Goal: Task Accomplishment & Management: Use online tool/utility

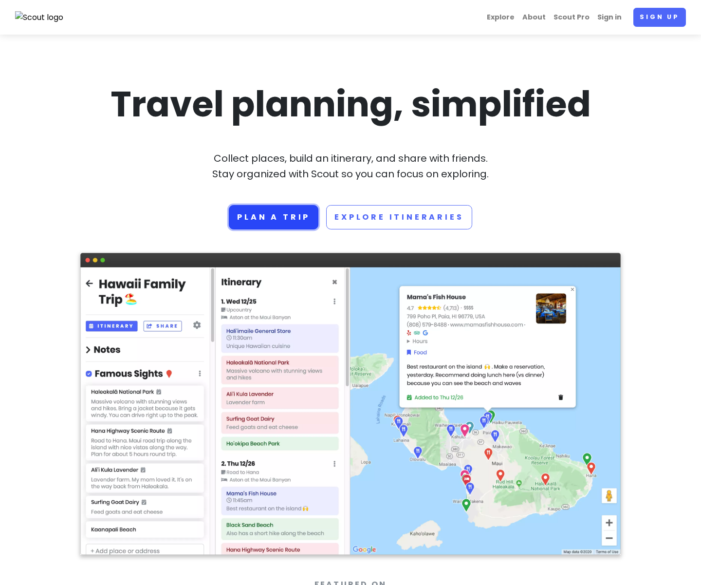
click at [278, 225] on link "Plan a trip" at bounding box center [274, 217] width 90 height 24
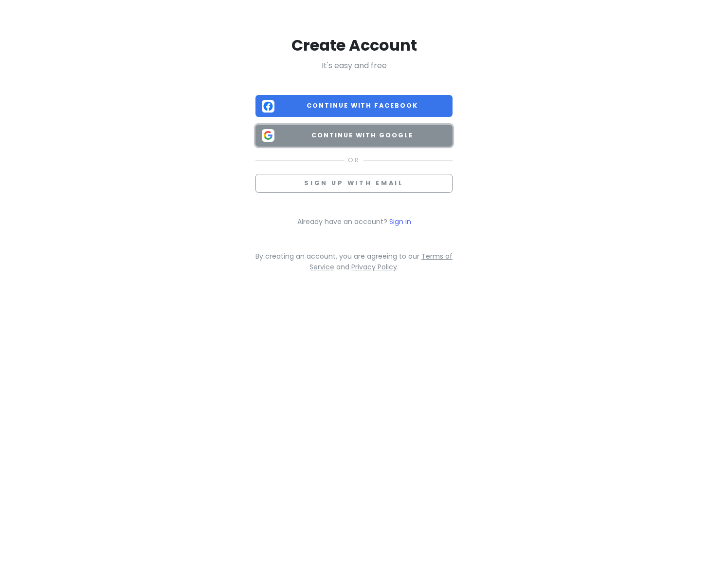
click at [287, 143] on button "Continue with Google" at bounding box center [354, 136] width 197 height 22
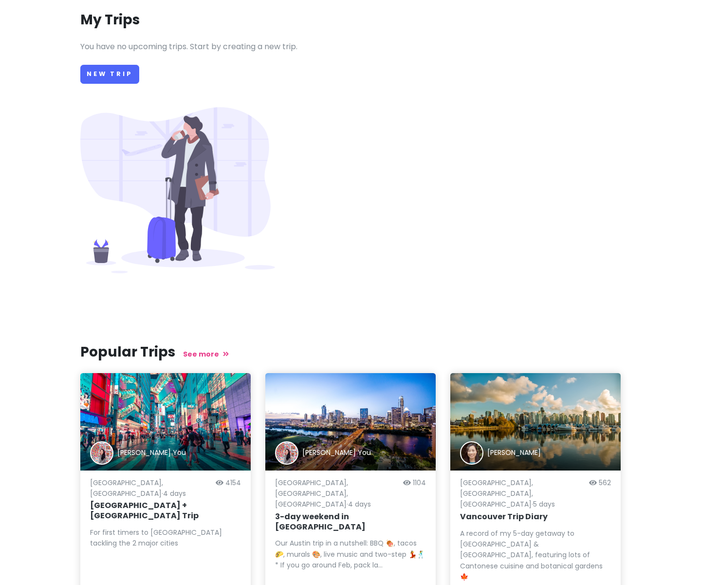
scroll to position [0, 0]
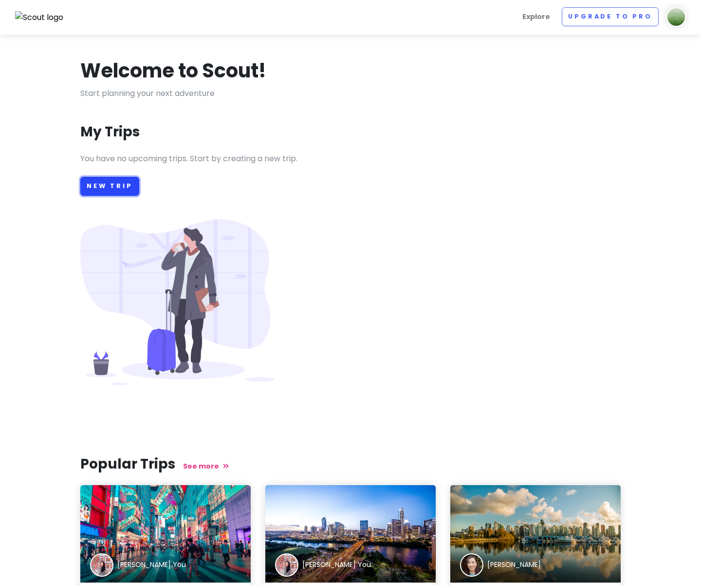
click at [109, 189] on link "New Trip" at bounding box center [109, 186] width 59 height 19
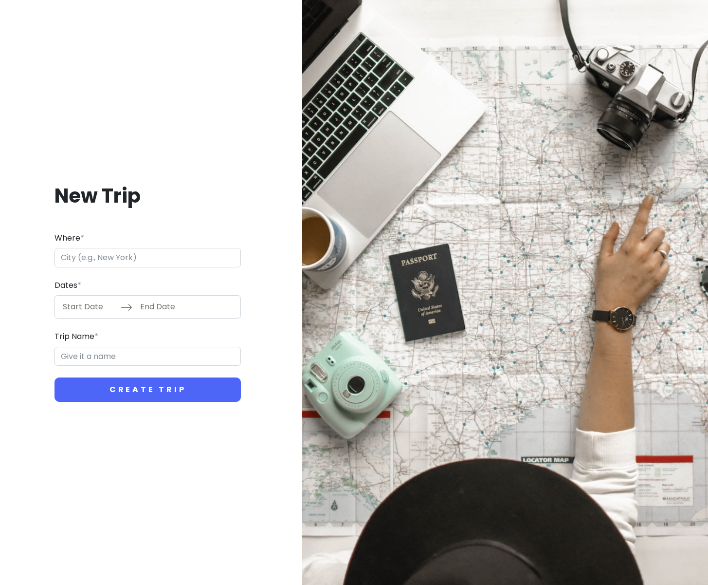
click at [169, 254] on input "Where *" at bounding box center [148, 257] width 186 height 19
type input "o"
type input "日本、沖縄県沖縄市"
type input "沖縄市 Trip"
click at [147, 259] on input "日本、沖縄県沖縄市" at bounding box center [148, 257] width 186 height 19
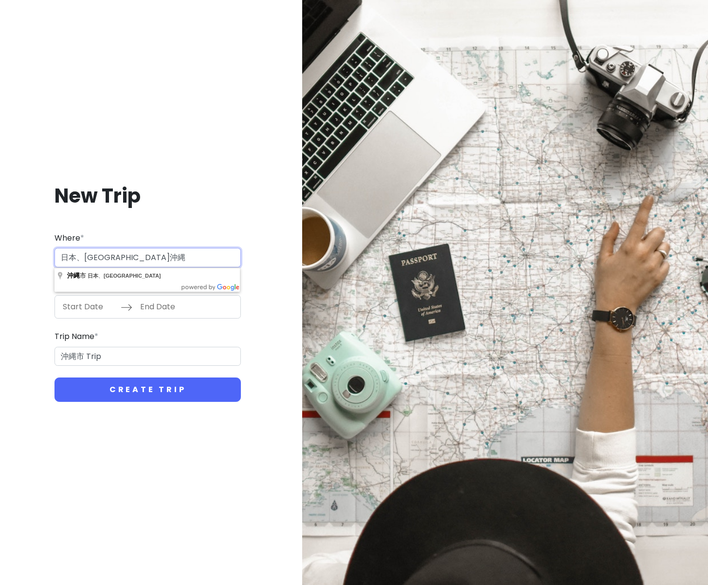
drag, startPoint x: 108, startPoint y: 257, endPoint x: 113, endPoint y: 257, distance: 5.4
click at [108, 257] on input "日本、沖縄県沖縄" at bounding box center [148, 257] width 186 height 19
type input "沖縄"
click at [176, 236] on div "Where * 沖縄" at bounding box center [148, 250] width 186 height 36
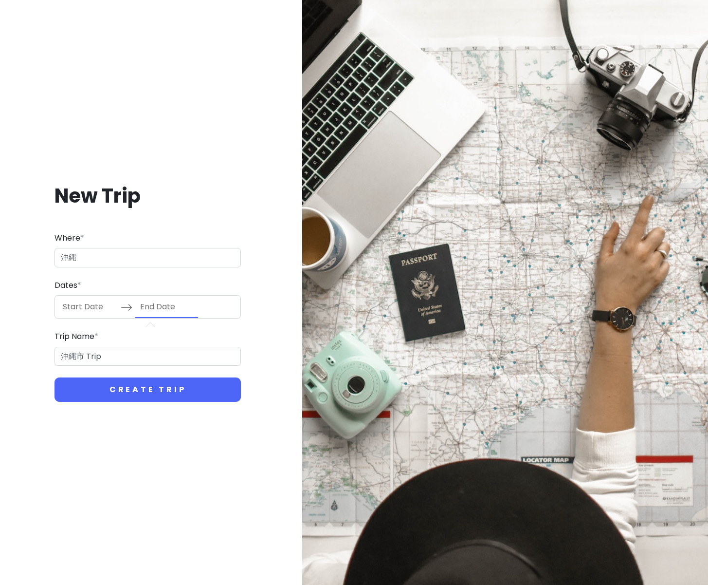
click at [139, 308] on input "End Date" at bounding box center [166, 307] width 63 height 22
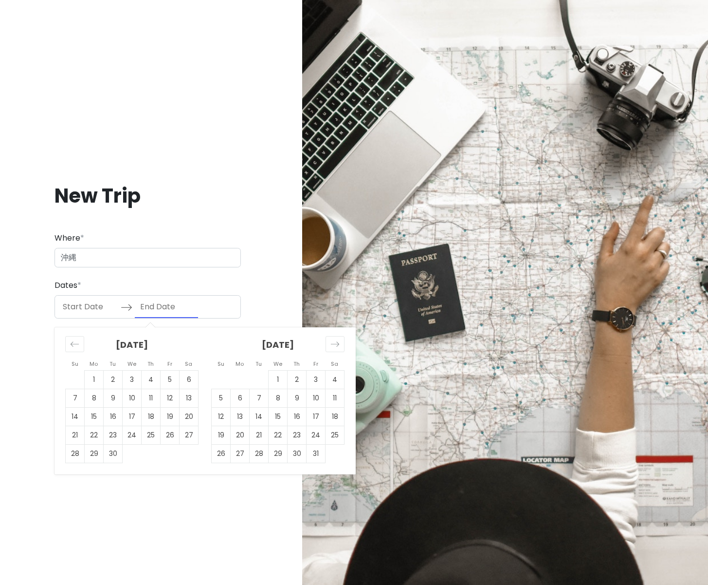
click at [100, 313] on input "Start Date" at bounding box center [88, 307] width 63 height 22
click at [259, 435] on td "21" at bounding box center [259, 435] width 19 height 19
type input "10/21/2025"
click at [319, 435] on td "24" at bounding box center [316, 435] width 19 height 19
type input "10/24/2025"
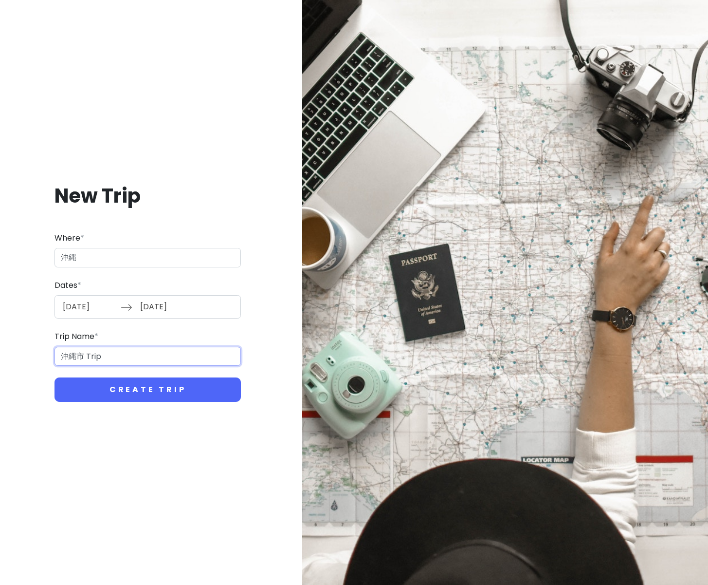
click at [137, 360] on input "沖縄市 Trip" at bounding box center [148, 356] width 186 height 19
type input "沖"
type input "修学旅行"
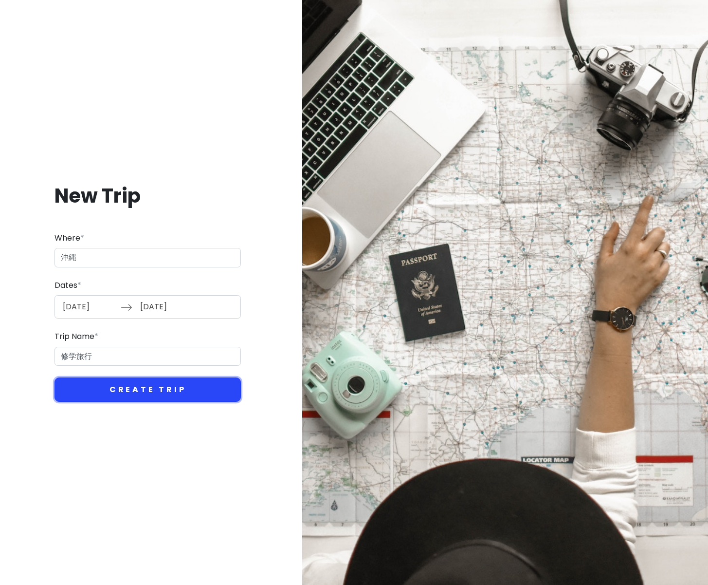
click at [161, 381] on button "Create Trip" at bounding box center [148, 389] width 186 height 24
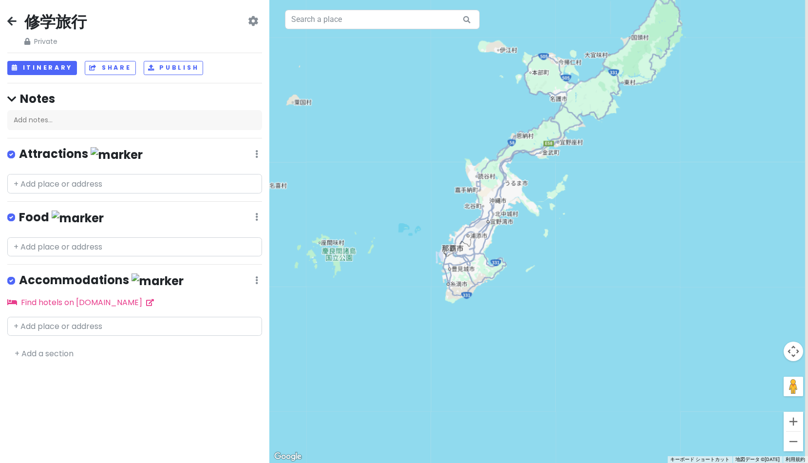
drag, startPoint x: 546, startPoint y: 169, endPoint x: 462, endPoint y: 210, distance: 93.2
click at [462, 210] on div at bounding box center [538, 231] width 538 height 463
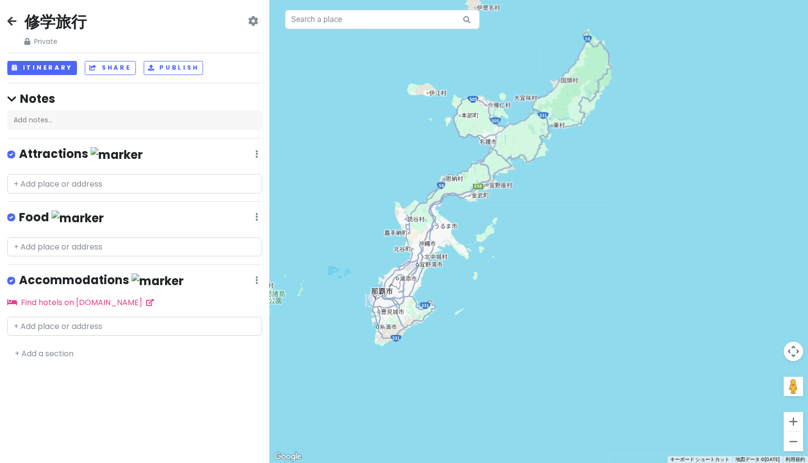
drag, startPoint x: 526, startPoint y: 163, endPoint x: 495, endPoint y: 206, distance: 53.4
click at [496, 207] on div at bounding box center [538, 231] width 538 height 463
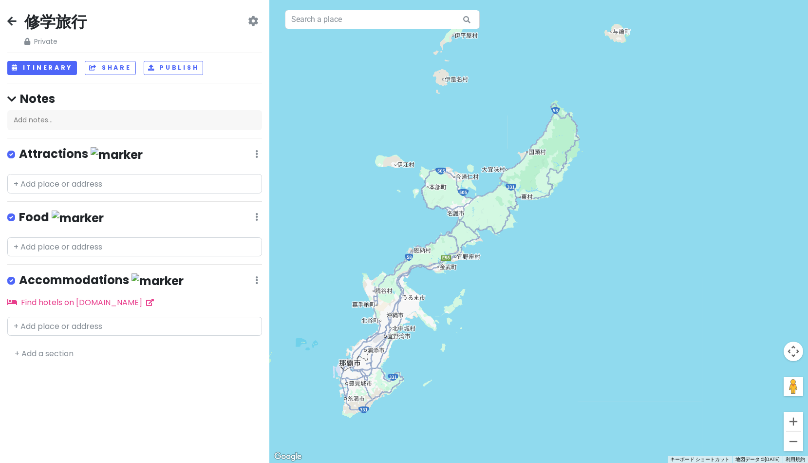
drag, startPoint x: 519, startPoint y: 200, endPoint x: 534, endPoint y: 218, distance: 23.3
click at [533, 218] on div at bounding box center [538, 231] width 538 height 463
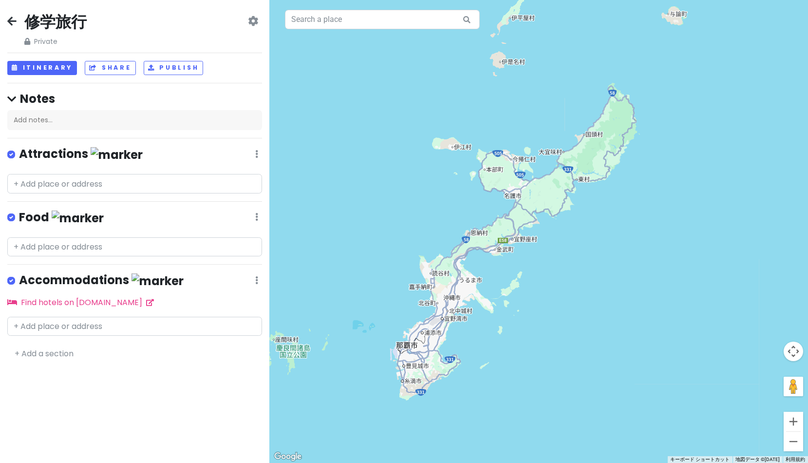
drag, startPoint x: 570, startPoint y: 183, endPoint x: 584, endPoint y: 162, distance: 24.8
click at [584, 162] on div at bounding box center [538, 231] width 538 height 463
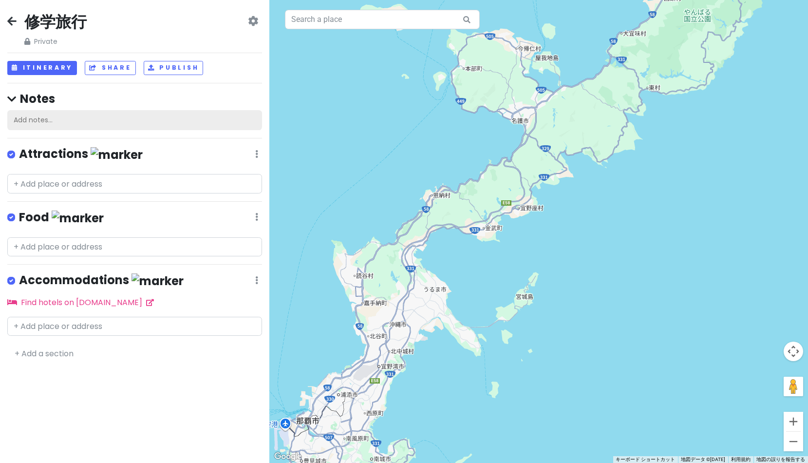
click at [67, 115] on div "Add notes..." at bounding box center [134, 120] width 255 height 20
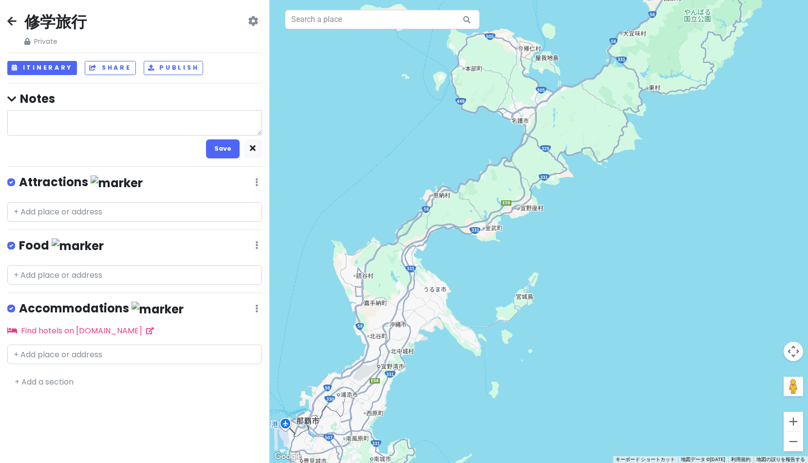
click at [36, 100] on h4 "Notes" at bounding box center [134, 98] width 255 height 15
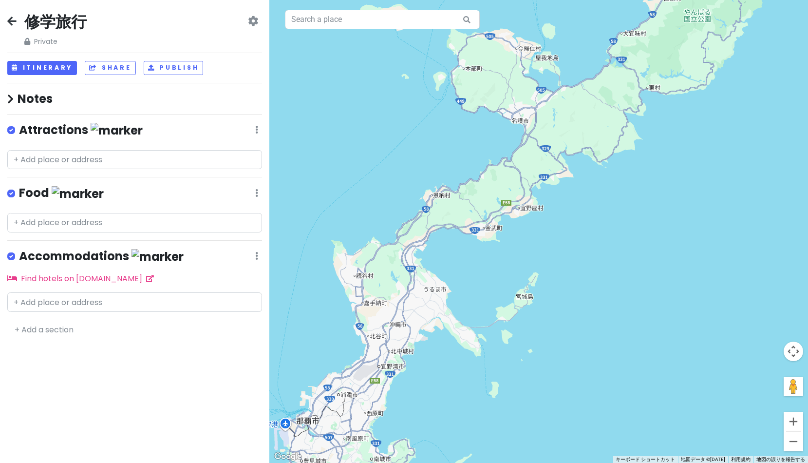
click at [28, 97] on h4 "Notes" at bounding box center [134, 98] width 255 height 15
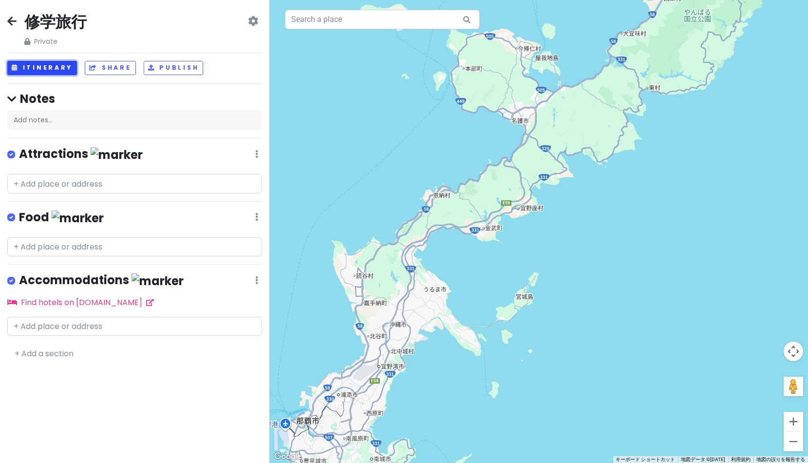
click at [37, 63] on button "Itinerary" at bounding box center [42, 68] width 70 height 14
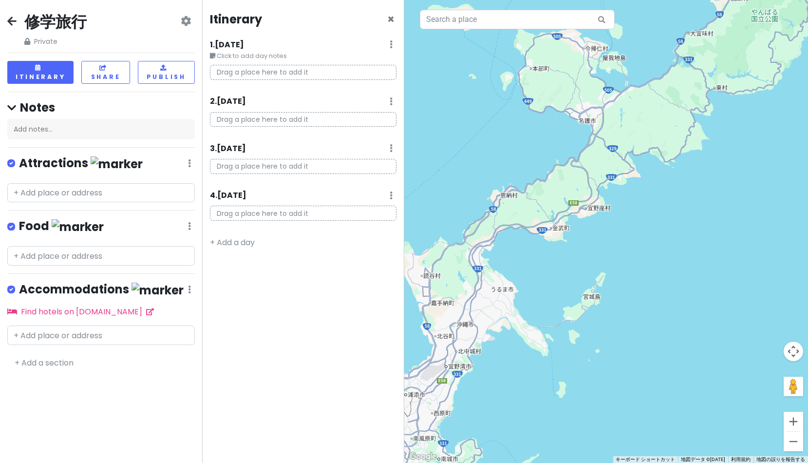
click at [253, 75] on p "Drag a place here to add it" at bounding box center [303, 72] width 186 height 15
click at [258, 73] on p "Drag a place here to add it" at bounding box center [303, 72] width 186 height 15
click at [275, 59] on small "Click to add day notes" at bounding box center [303, 56] width 186 height 10
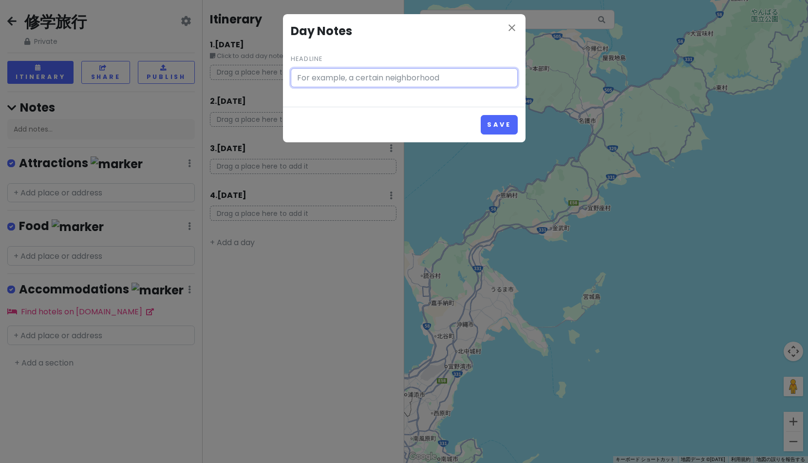
type input "Click to add day notes"
click at [517, 27] on icon "close" at bounding box center [512, 28] width 12 height 12
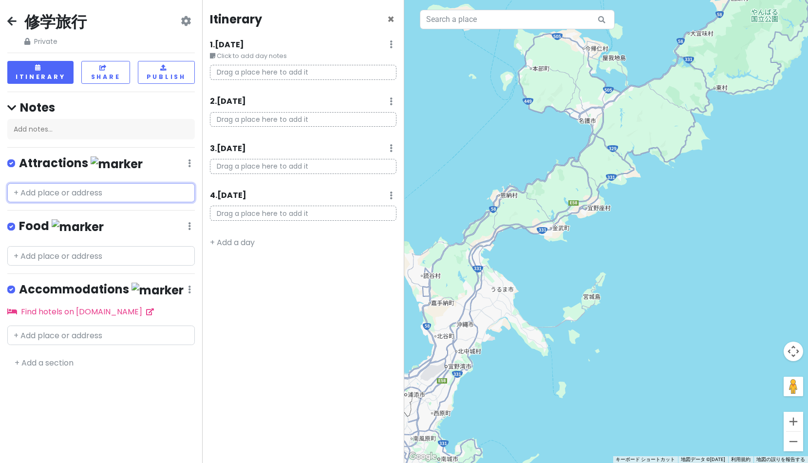
click at [88, 197] on input "text" at bounding box center [100, 192] width 187 height 19
click at [129, 180] on div at bounding box center [101, 183] width 202 height 8
click at [19, 157] on label at bounding box center [19, 157] width 0 height 0
click at [19, 164] on input "checkbox" at bounding box center [22, 160] width 6 height 6
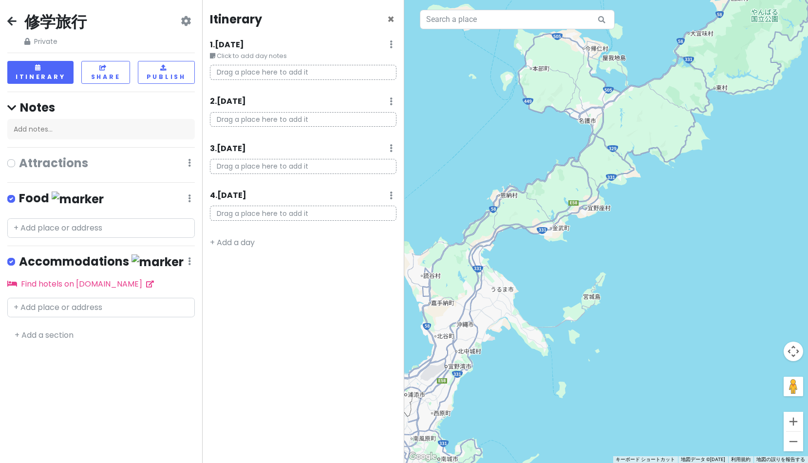
click at [19, 157] on label at bounding box center [19, 157] width 0 height 0
click at [19, 163] on input "checkbox" at bounding box center [22, 160] width 6 height 6
checkbox input "true"
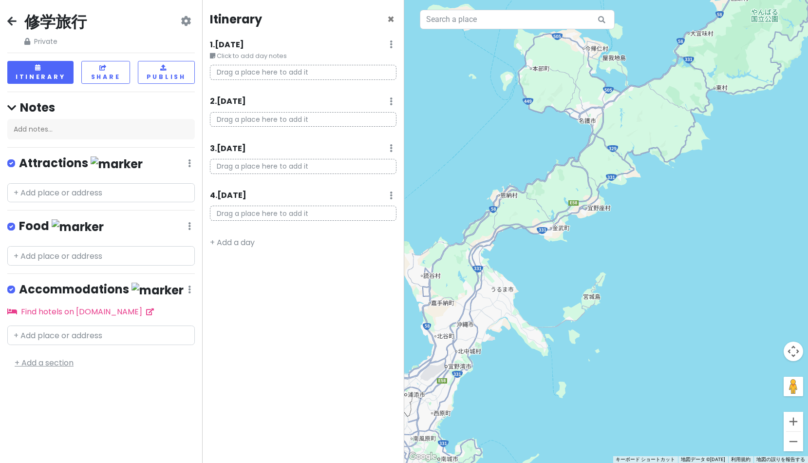
click at [51, 363] on link "+ Add a section" at bounding box center [44, 362] width 59 height 11
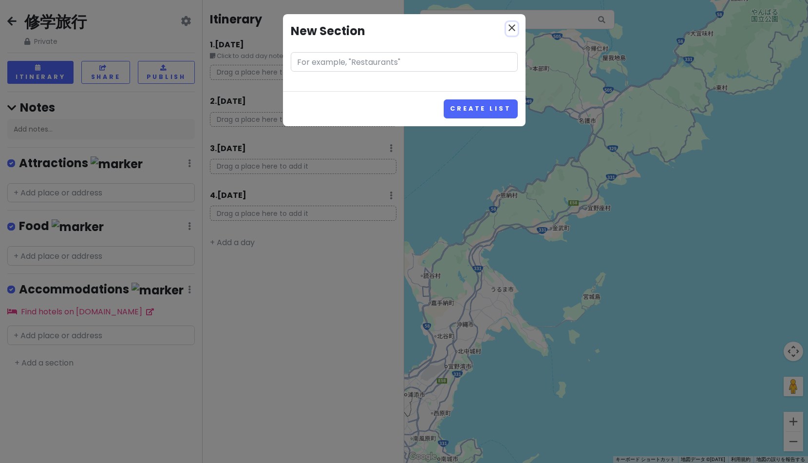
click at [511, 34] on button "close" at bounding box center [512, 29] width 12 height 14
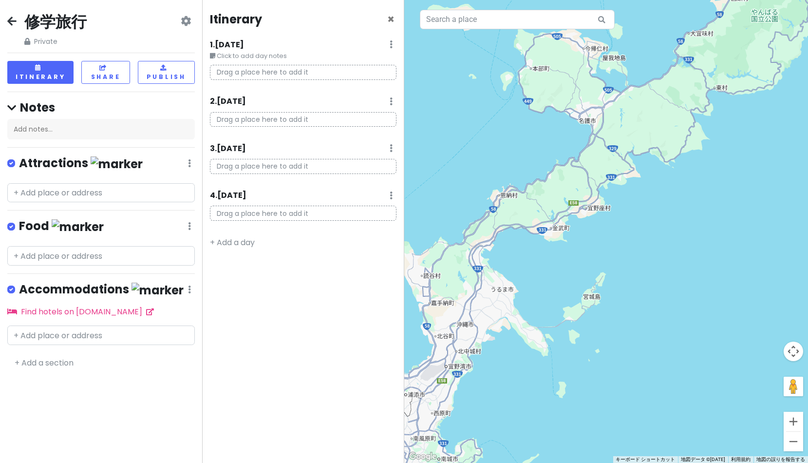
click at [271, 70] on p "Drag a place here to add it" at bounding box center [303, 72] width 186 height 15
click at [274, 58] on small "Click to add day notes" at bounding box center [303, 56] width 186 height 10
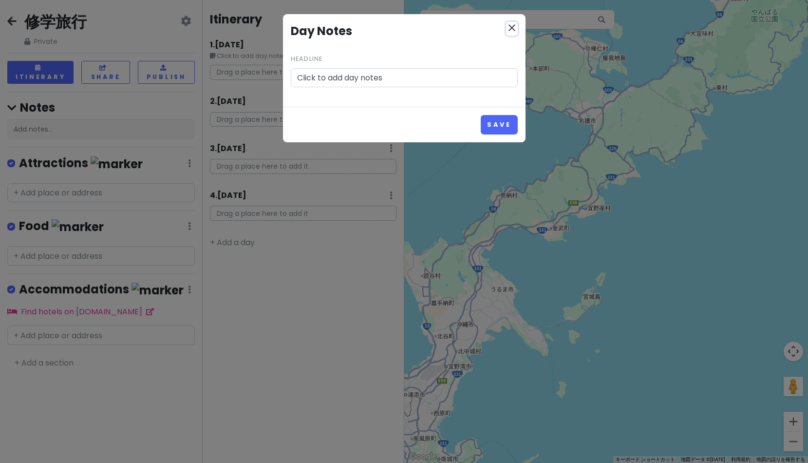
click at [508, 30] on icon "close" at bounding box center [512, 28] width 12 height 12
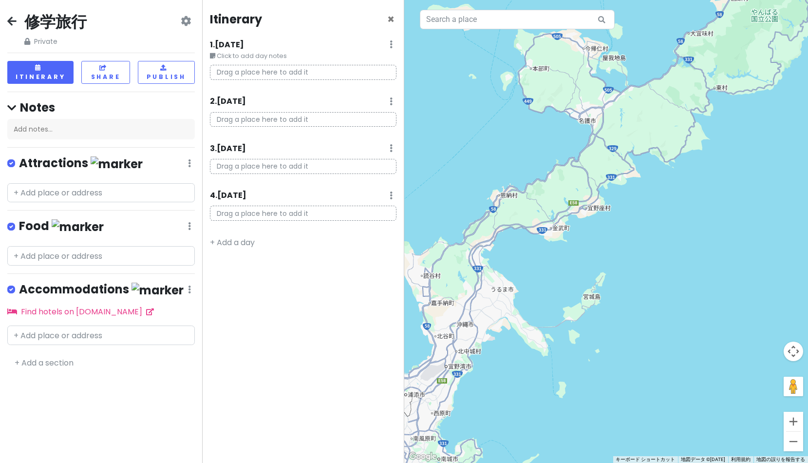
click at [311, 65] on p "Drag a place here to add it" at bounding box center [303, 72] width 186 height 15
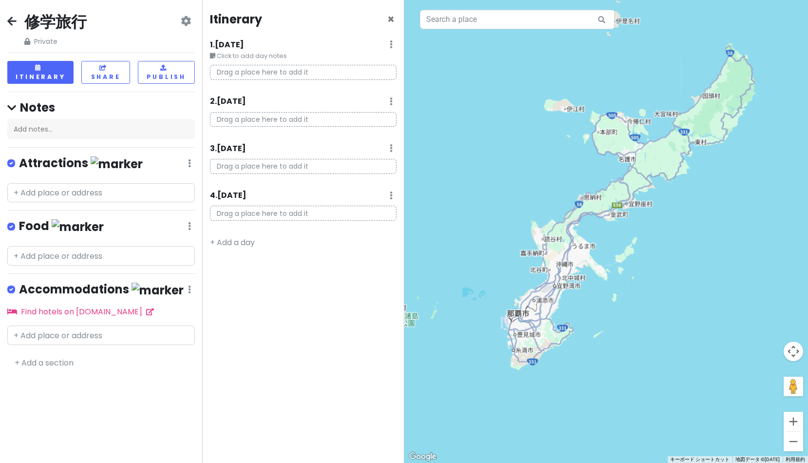
drag, startPoint x: 666, startPoint y: 179, endPoint x: 583, endPoint y: 252, distance: 111.4
click at [587, 251] on div at bounding box center [606, 231] width 404 height 463
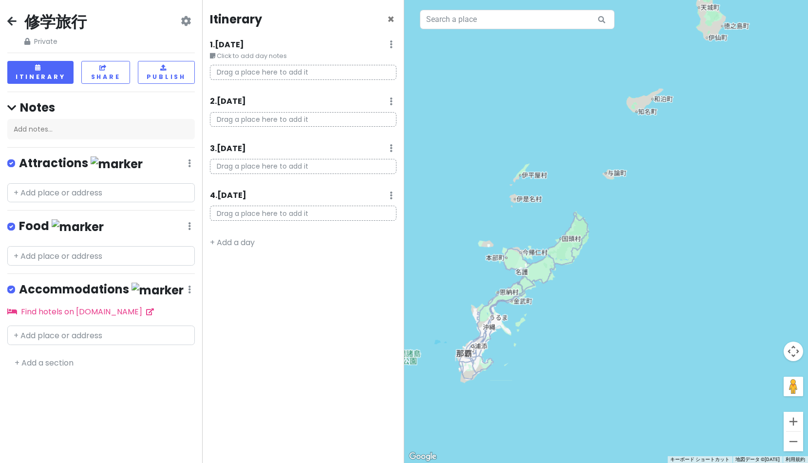
drag, startPoint x: 637, startPoint y: 205, endPoint x: 601, endPoint y: 262, distance: 67.1
click at [593, 273] on div at bounding box center [606, 231] width 404 height 463
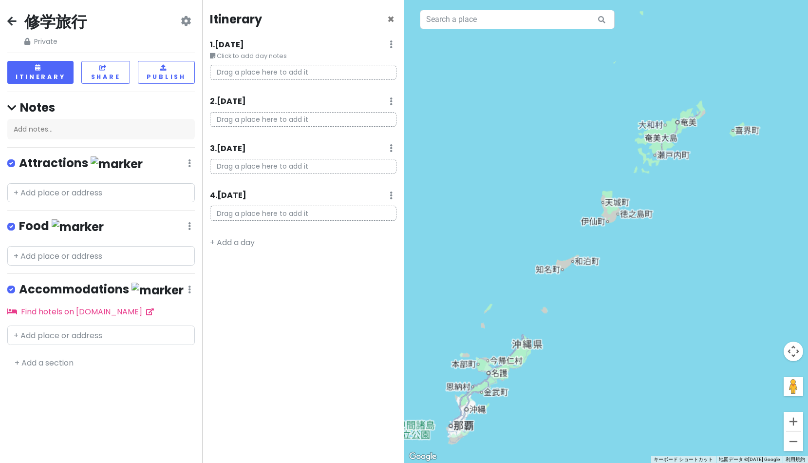
drag, startPoint x: 669, startPoint y: 217, endPoint x: 580, endPoint y: 285, distance: 111.8
click at [585, 281] on div at bounding box center [606, 231] width 404 height 463
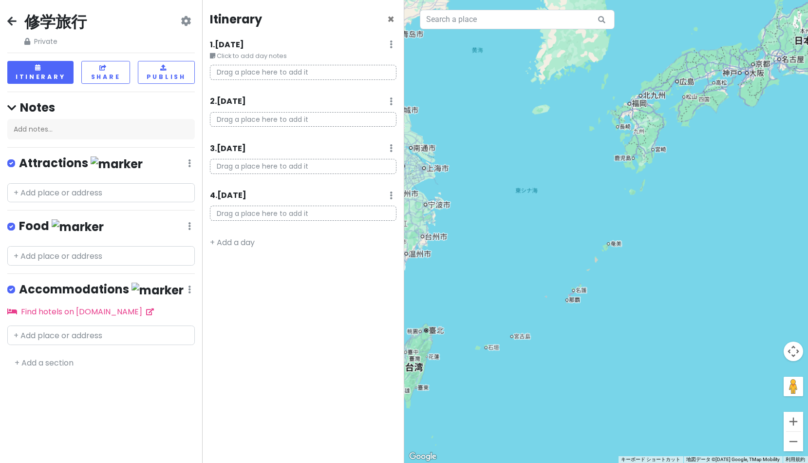
drag, startPoint x: 692, startPoint y: 173, endPoint x: 540, endPoint y: 290, distance: 192.0
click at [555, 283] on div at bounding box center [606, 231] width 404 height 463
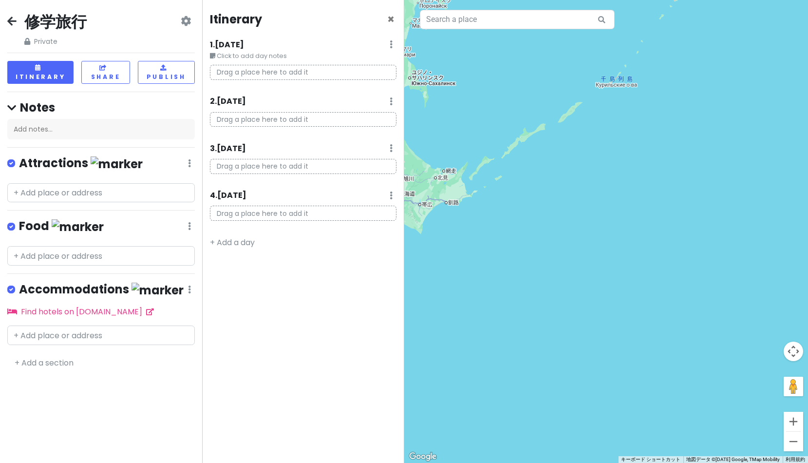
drag, startPoint x: 651, startPoint y: 234, endPoint x: 730, endPoint y: 173, distance: 99.6
click at [708, 175] on div at bounding box center [606, 231] width 404 height 463
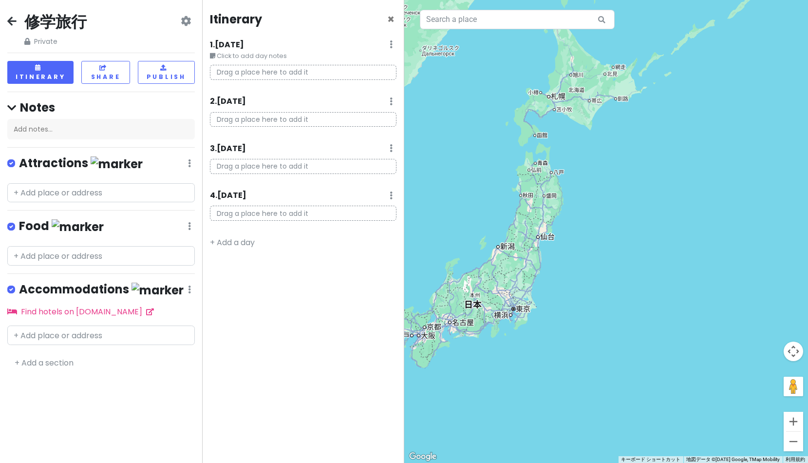
drag, startPoint x: 618, startPoint y: 269, endPoint x: 630, endPoint y: 241, distance: 30.6
click at [630, 241] on div at bounding box center [606, 231] width 404 height 463
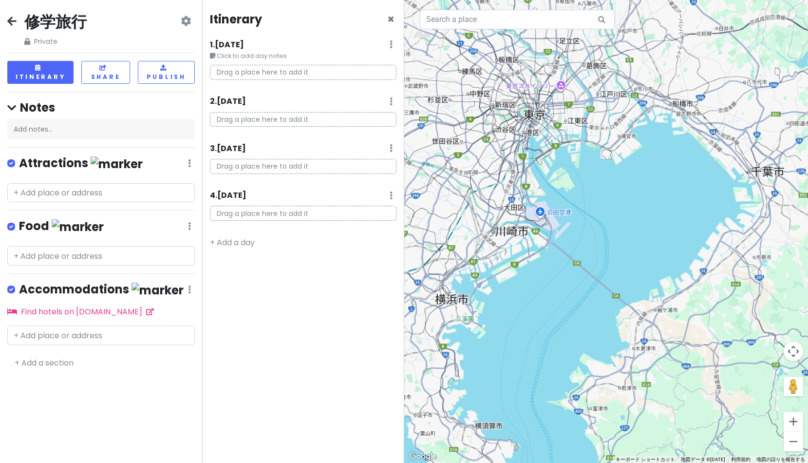
drag, startPoint x: 643, startPoint y: 232, endPoint x: 538, endPoint y: 242, distance: 105.1
click at [538, 257] on div at bounding box center [606, 231] width 404 height 463
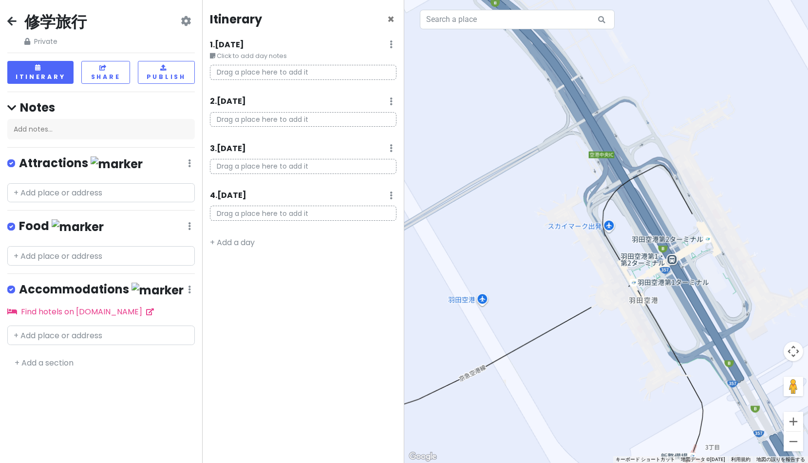
drag, startPoint x: 629, startPoint y: 256, endPoint x: 570, endPoint y: 260, distance: 59.1
click at [570, 260] on div at bounding box center [606, 231] width 404 height 463
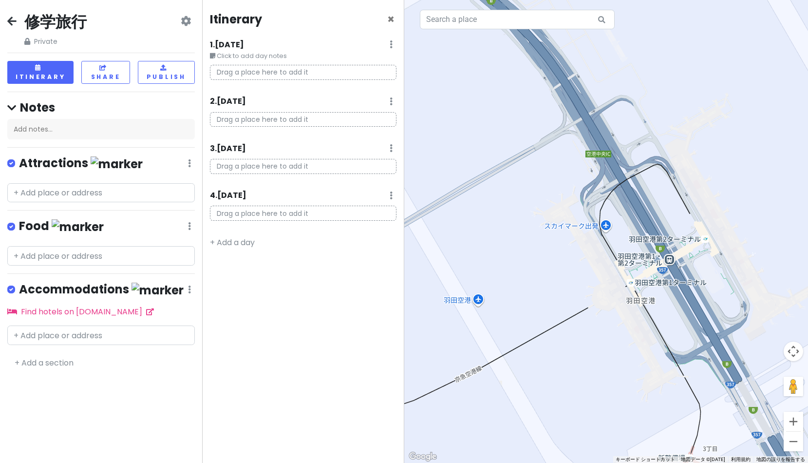
click at [474, 304] on div at bounding box center [606, 231] width 404 height 463
click at [479, 301] on div at bounding box center [606, 231] width 404 height 463
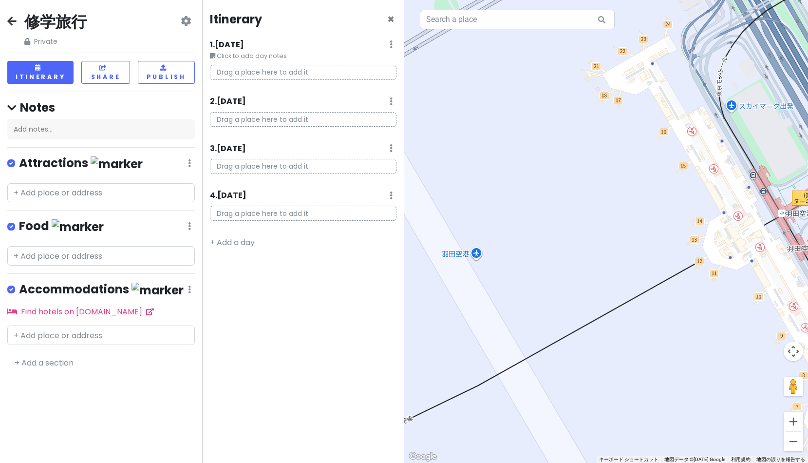
drag, startPoint x: 478, startPoint y: 301, endPoint x: 527, endPoint y: 260, distance: 64.3
click at [527, 260] on div at bounding box center [606, 231] width 404 height 463
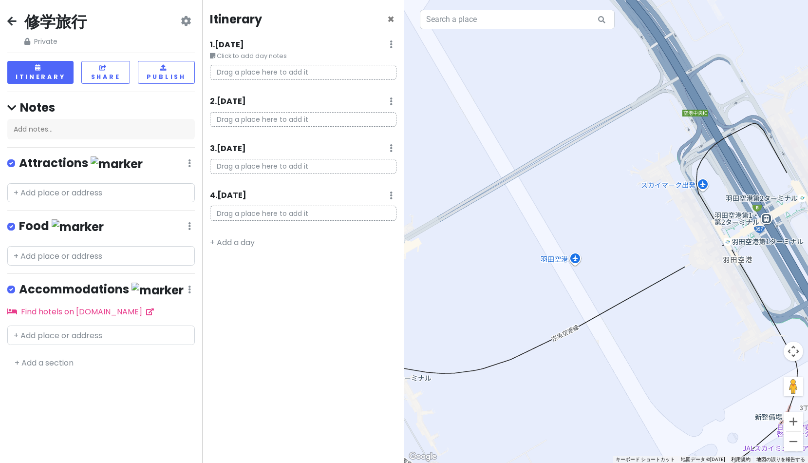
drag, startPoint x: 527, startPoint y: 260, endPoint x: 566, endPoint y: 259, distance: 39.0
click at [566, 259] on div at bounding box center [606, 231] width 404 height 463
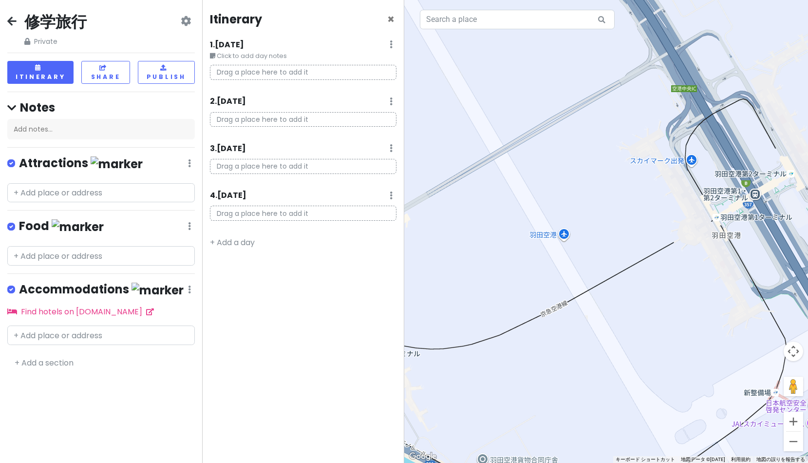
drag, startPoint x: 566, startPoint y: 259, endPoint x: 556, endPoint y: 235, distance: 26.7
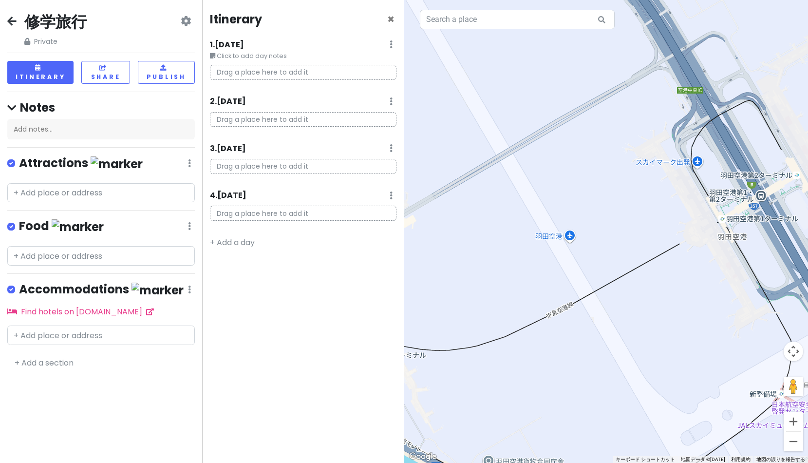
drag, startPoint x: 556, startPoint y: 235, endPoint x: 563, endPoint y: 238, distance: 7.2
click at [563, 238] on div at bounding box center [606, 231] width 404 height 463
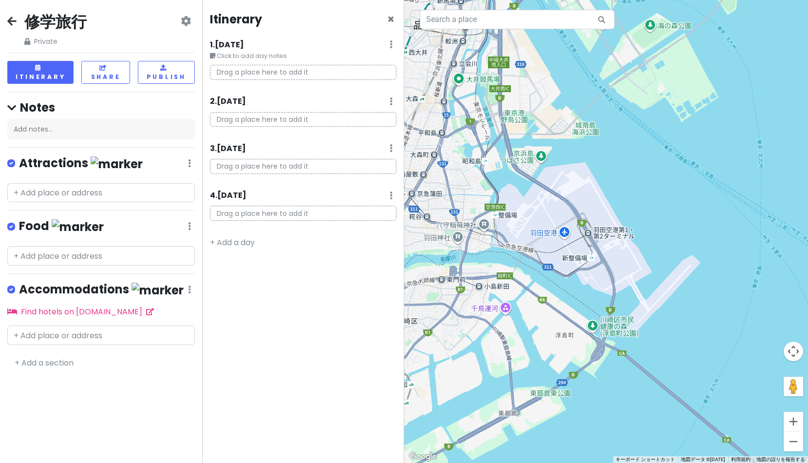
drag, startPoint x: 300, startPoint y: 74, endPoint x: 312, endPoint y: 82, distance: 14.0
click at [311, 81] on div "Drag a place here to add it" at bounding box center [303, 76] width 201 height 23
click at [553, 234] on div at bounding box center [606, 231] width 404 height 463
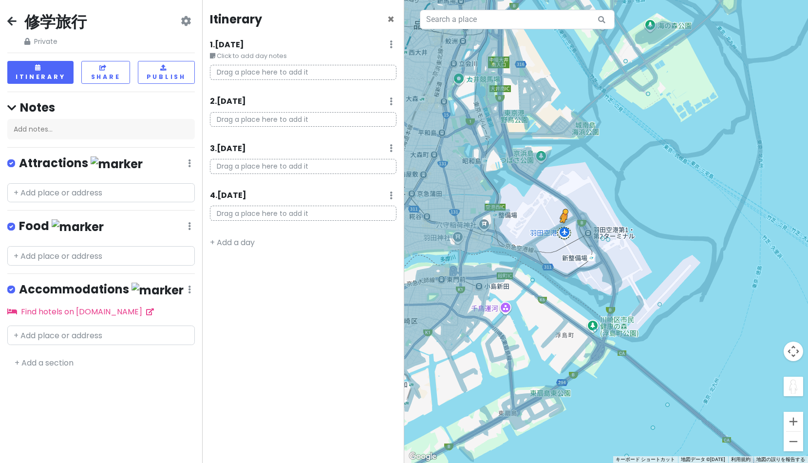
drag, startPoint x: 792, startPoint y: 383, endPoint x: 563, endPoint y: 231, distance: 274.0
click at [563, 231] on div "キーボードでのドラッグ操作を有効にするには、Alt+Enter キーを押します。キーボードでのドラッグが有効になったら、矢印キーを使用してマーカーを移動します…" at bounding box center [606, 231] width 404 height 463
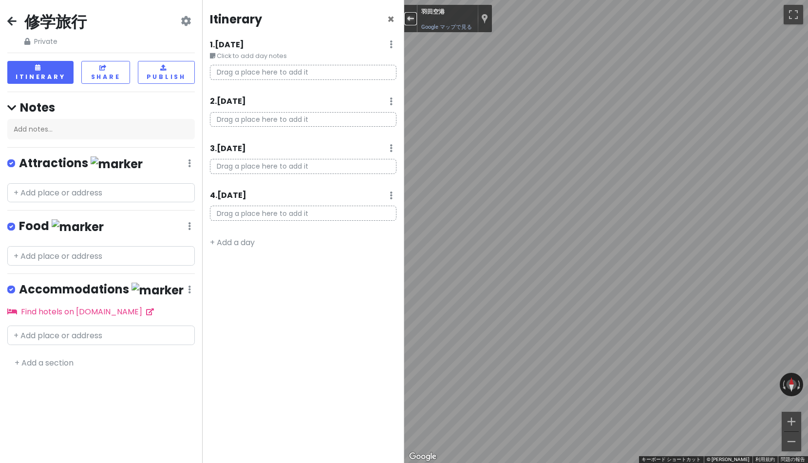
click at [408, 19] on div "ストリートビューを終了する" at bounding box center [410, 19] width 7 height 6
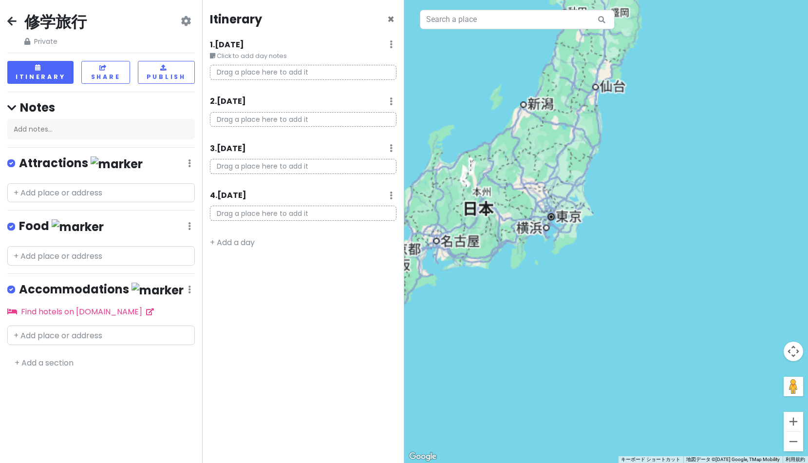
drag, startPoint x: 511, startPoint y: 228, endPoint x: 754, endPoint y: 190, distance: 245.3
click at [708, 191] on div "読み込んでいます..." at bounding box center [606, 231] width 404 height 463
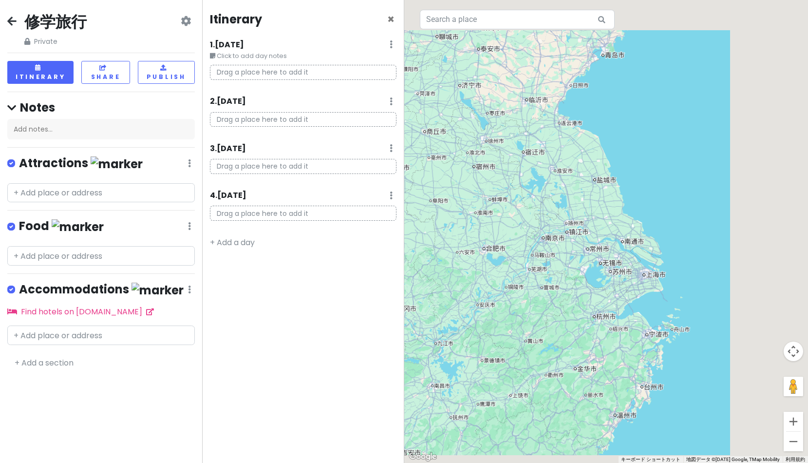
drag, startPoint x: 675, startPoint y: 222, endPoint x: 668, endPoint y: 180, distance: 41.9
click at [668, 181] on div "読み込んでいます..." at bounding box center [606, 231] width 404 height 463
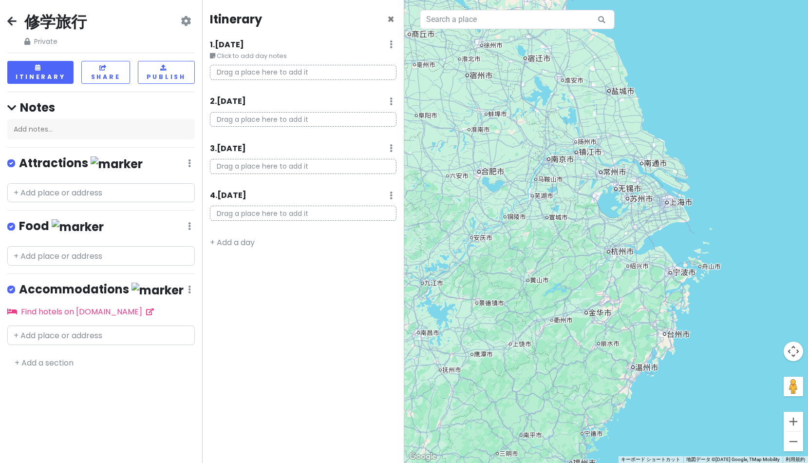
drag, startPoint x: 672, startPoint y: 182, endPoint x: 531, endPoint y: 184, distance: 140.7
click at [534, 184] on div "読み込んでいます..." at bounding box center [606, 231] width 404 height 463
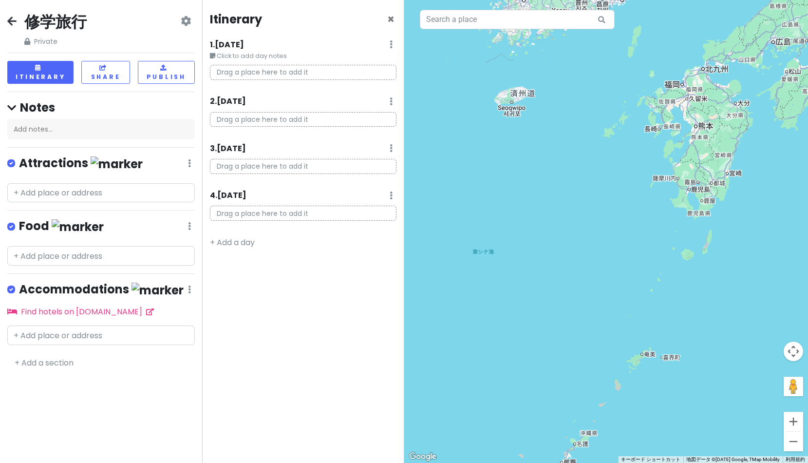
drag, startPoint x: 710, startPoint y: 187, endPoint x: 733, endPoint y: 190, distance: 23.1
click at [708, 190] on div "読み込んでいます..." at bounding box center [606, 231] width 404 height 463
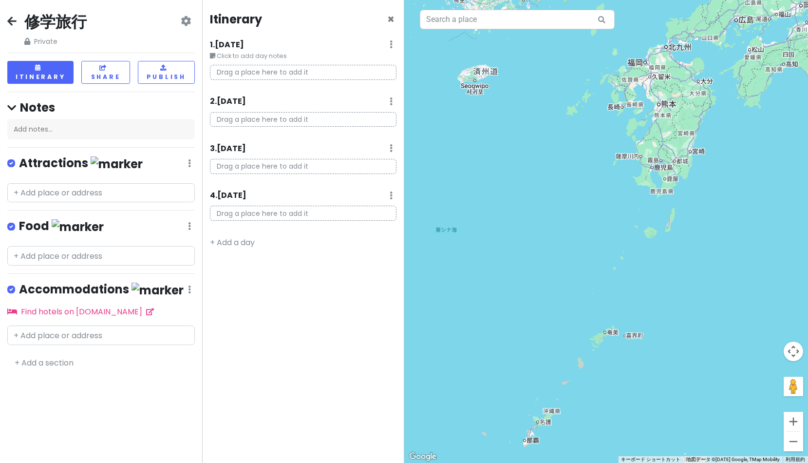
drag, startPoint x: 729, startPoint y: 191, endPoint x: 639, endPoint y: 159, distance: 95.6
click at [640, 159] on div "読み込んでいます..." at bounding box center [606, 231] width 404 height 463
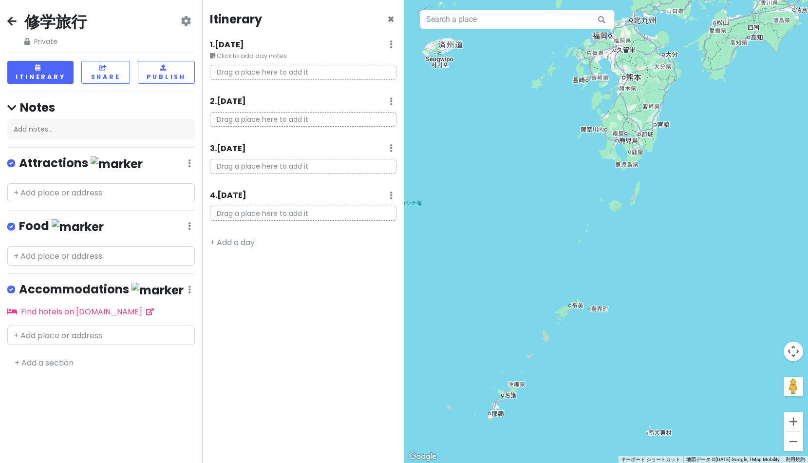
drag, startPoint x: 638, startPoint y: 278, endPoint x: 662, endPoint y: 236, distance: 48.9
click at [659, 242] on div "読み込んでいます..." at bounding box center [606, 231] width 404 height 463
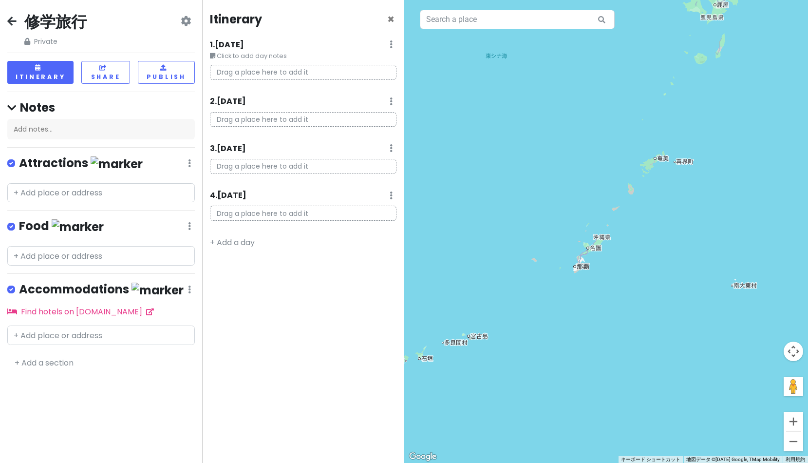
drag, startPoint x: 632, startPoint y: 272, endPoint x: 636, endPoint y: 259, distance: 13.7
click at [637, 259] on div "読み込んでいます..." at bounding box center [606, 231] width 404 height 463
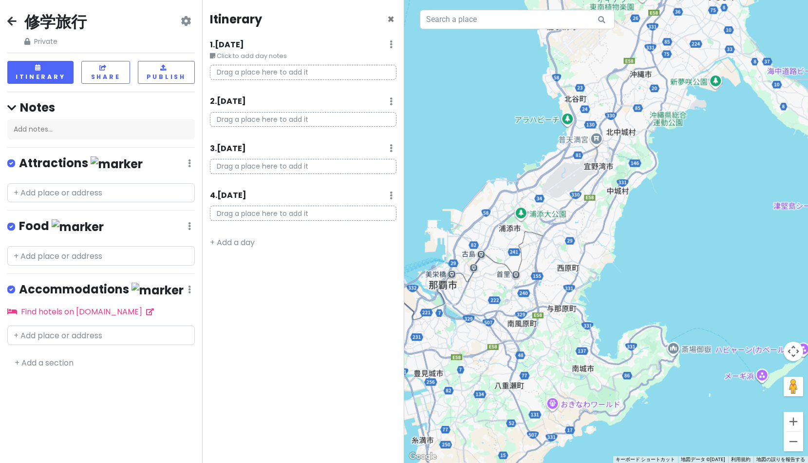
drag, startPoint x: 577, startPoint y: 240, endPoint x: 679, endPoint y: 239, distance: 101.8
click at [679, 239] on div "読み込んでいます..." at bounding box center [606, 231] width 404 height 463
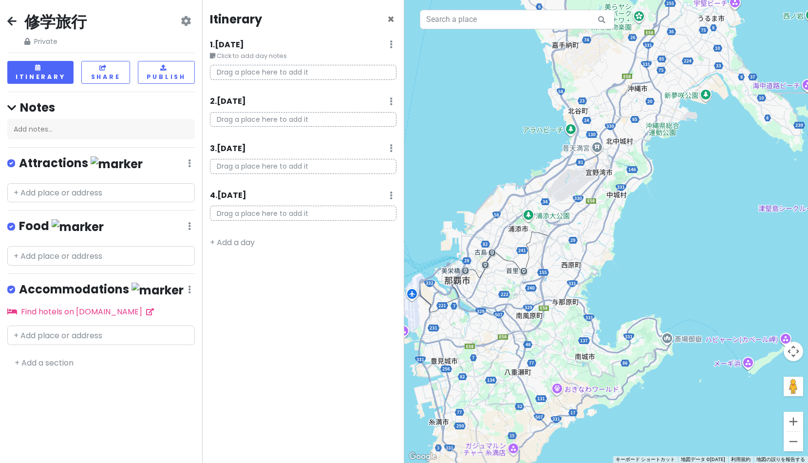
drag, startPoint x: 548, startPoint y: 279, endPoint x: 593, endPoint y: 267, distance: 47.2
click at [594, 267] on div "読み込んでいます..." at bounding box center [606, 231] width 404 height 463
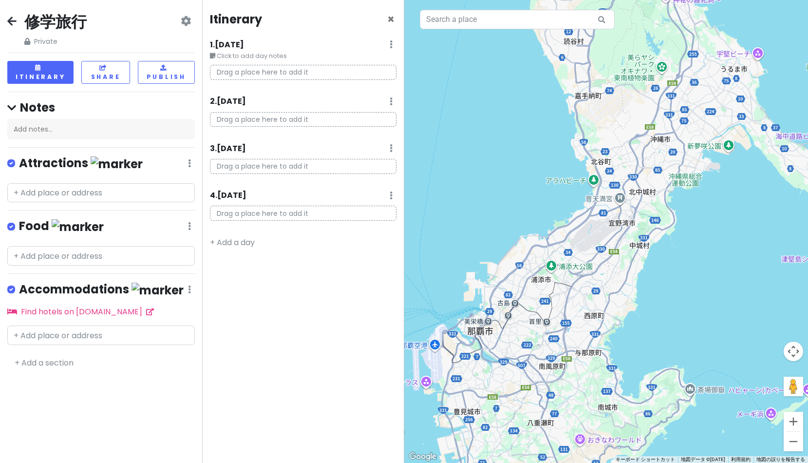
drag, startPoint x: 678, startPoint y: 150, endPoint x: 574, endPoint y: 283, distance: 168.8
click at [574, 283] on div "読み込んでいます..." at bounding box center [606, 231] width 404 height 463
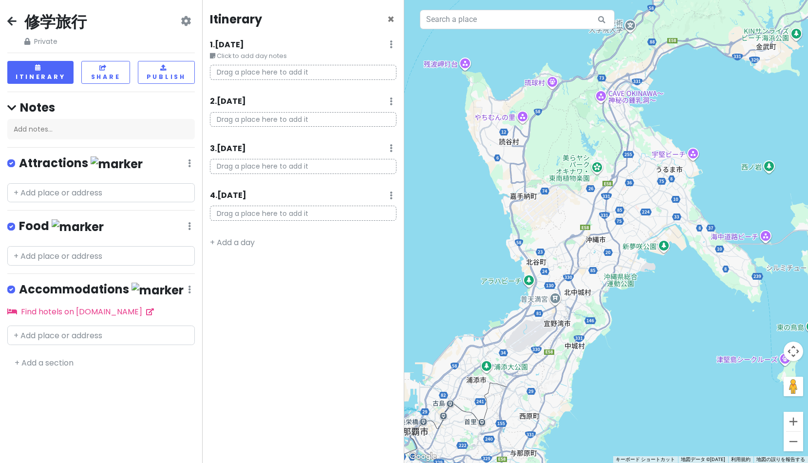
drag, startPoint x: 593, startPoint y: 209, endPoint x: 596, endPoint y: 224, distance: 15.8
click at [596, 224] on div "読み込んでいます..." at bounding box center [606, 231] width 404 height 463
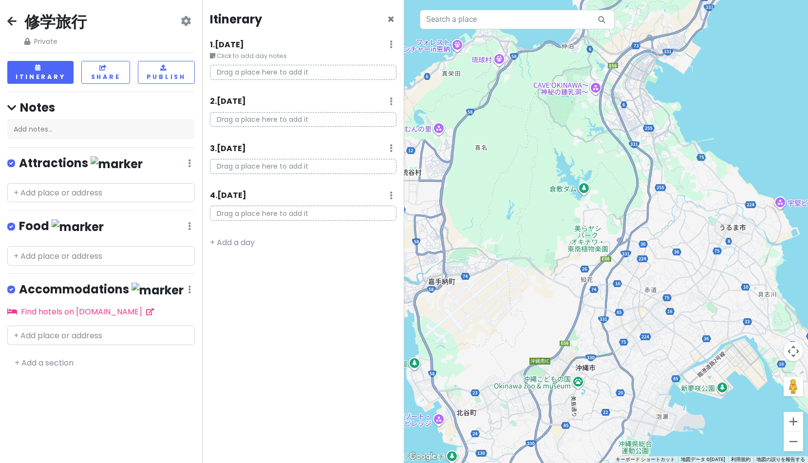
drag, startPoint x: 603, startPoint y: 168, endPoint x: 575, endPoint y: 214, distance: 53.5
click at [575, 214] on div "読み込んでいます..." at bounding box center [606, 231] width 404 height 463
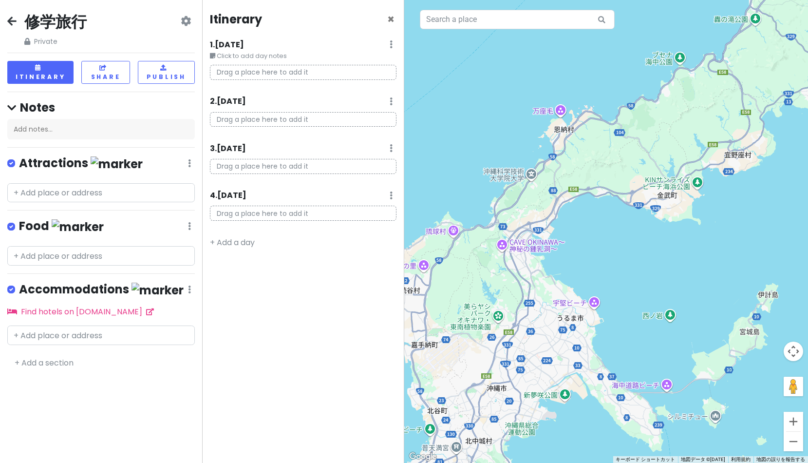
drag, startPoint x: 590, startPoint y: 198, endPoint x: 510, endPoint y: 277, distance: 112.2
click at [510, 277] on div "読み込んでいます..." at bounding box center [606, 231] width 404 height 463
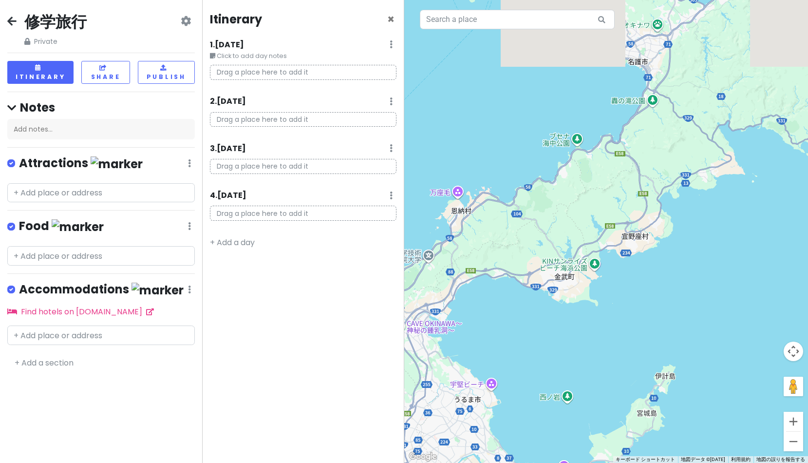
drag, startPoint x: 597, startPoint y: 220, endPoint x: 567, endPoint y: 248, distance: 41.0
click at [555, 262] on div "読み込んでいます..." at bounding box center [606, 231] width 404 height 463
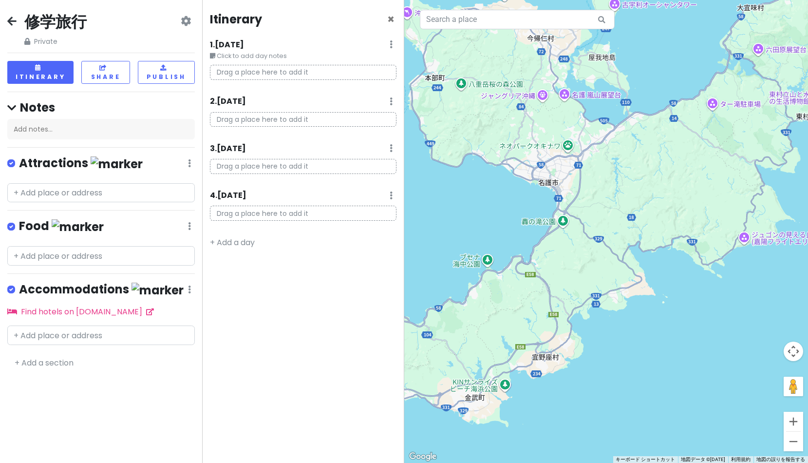
drag, startPoint x: 596, startPoint y: 231, endPoint x: 574, endPoint y: 241, distance: 23.8
click at [577, 281] on div "読み込んでいます..." at bounding box center [606, 231] width 404 height 463
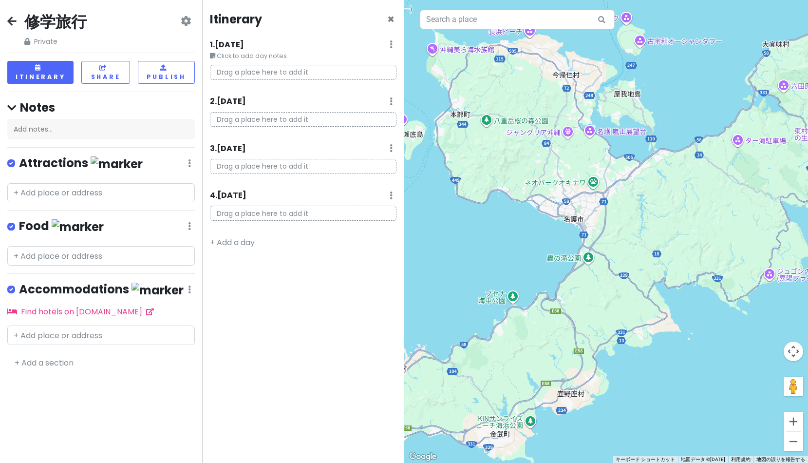
drag, startPoint x: 567, startPoint y: 157, endPoint x: 606, endPoint y: 217, distance: 72.1
click at [606, 217] on div "読み込んでいます..." at bounding box center [606, 231] width 404 height 463
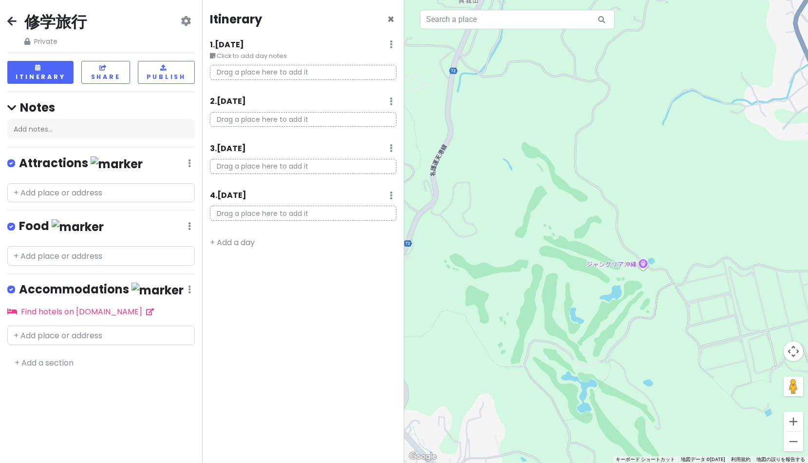
drag
click at [610, 201] on div "読み込んでいます..." at bounding box center [606, 231] width 404 height 463
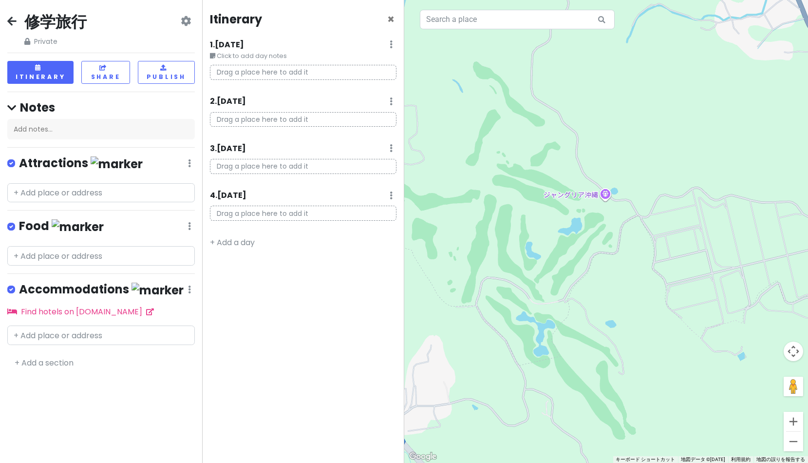
click at [601, 192] on div "読み込んでいます..." at bounding box center [606, 231] width 404 height 463
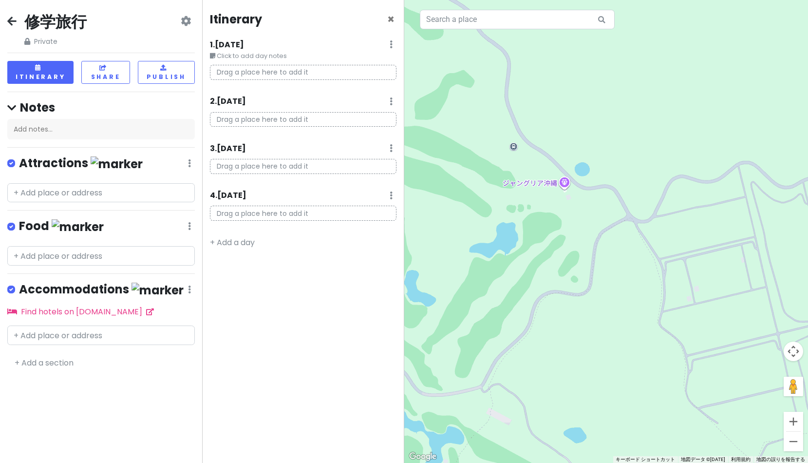
click at [555, 188] on div "読み込んでいます..." at bounding box center [606, 231] width 404 height 463
click at [564, 185] on div "読み込んでいます..." at bounding box center [606, 231] width 404 height 463
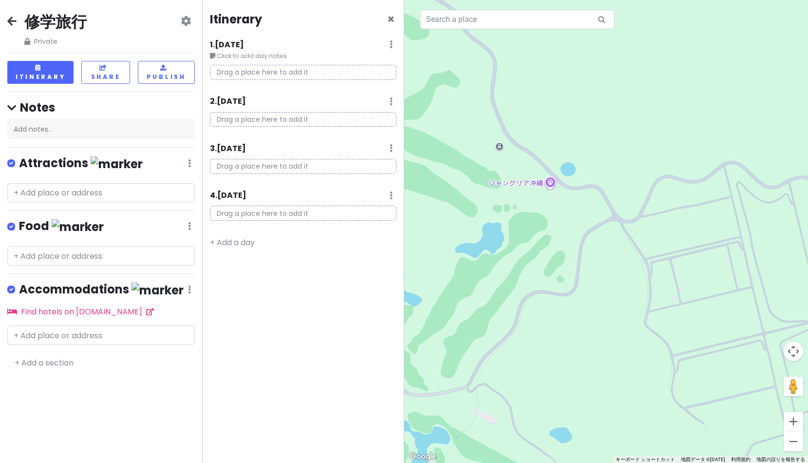
click at [539, 184] on div "読み込んでいます..." at bounding box center [606, 231] width 404 height 463
click at [299, 76] on p "Drag a place here to add it" at bounding box center [303, 72] width 186 height 15
click at [300, 74] on p "Drag a place here to add it" at bounding box center [303, 72] width 186 height 15
click at [293, 72] on p "Drag a place here to add it" at bounding box center [303, 72] width 186 height 15
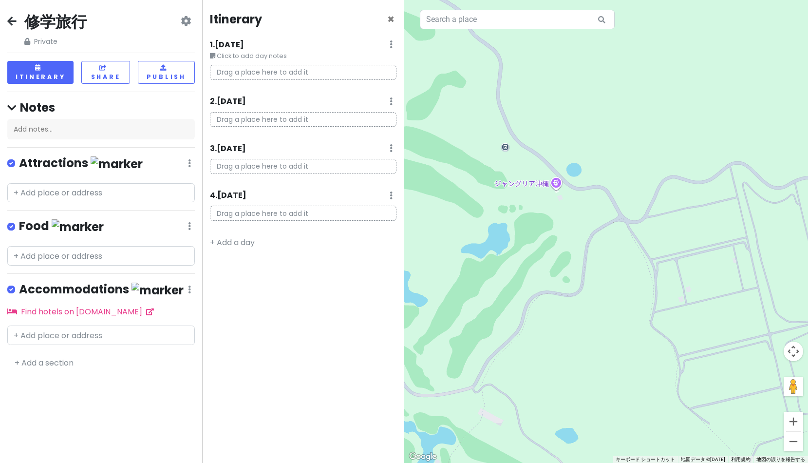
click at [545, 180] on div "読み込んでいます..." at bounding box center [606, 231] width 404 height 463
click at [537, 186] on div "読み込んでいます..." at bounding box center [606, 231] width 404 height 463
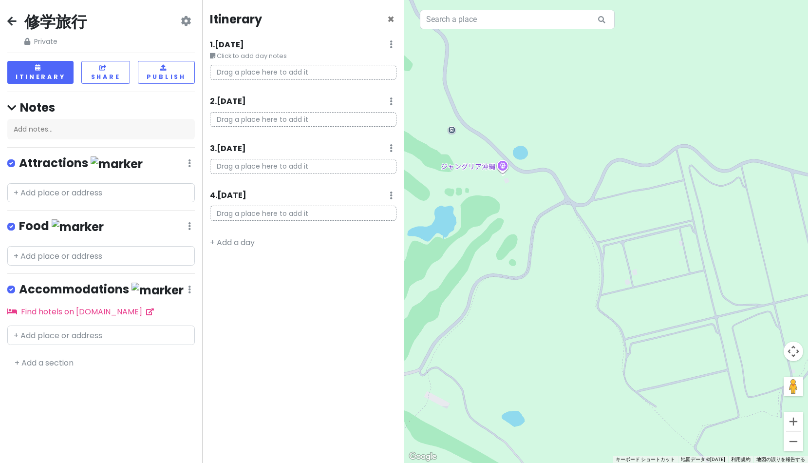
click at [481, 168] on div "読み込んでいます..." at bounding box center [606, 231] width 404 height 463
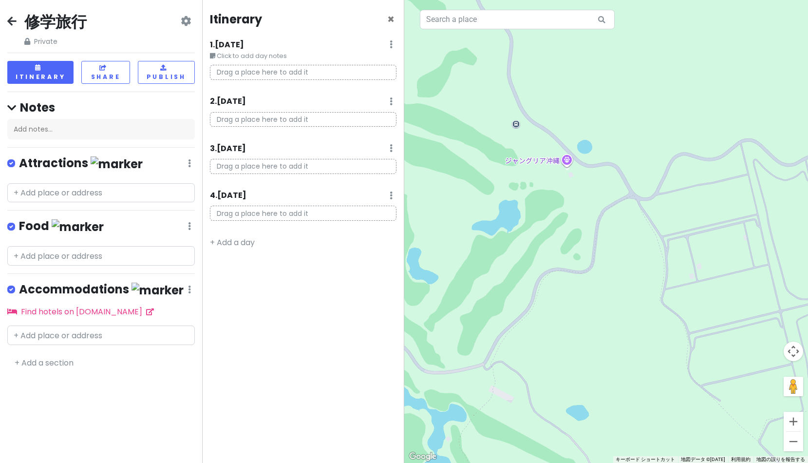
click at [542, 162] on div "読み込んでいます..." at bounding box center [606, 231] width 404 height 463
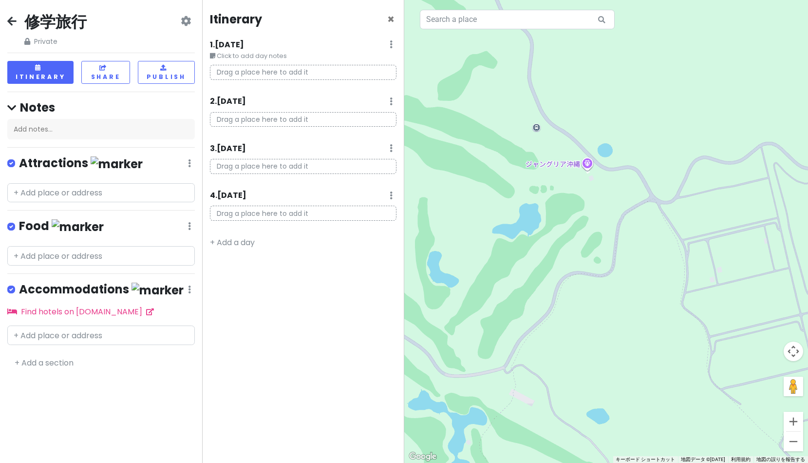
click at [290, 71] on p "Drag a place here to add it" at bounding box center [303, 72] width 186 height 15
click at [221, 51] on small "Click to add day notes" at bounding box center [303, 56] width 186 height 10
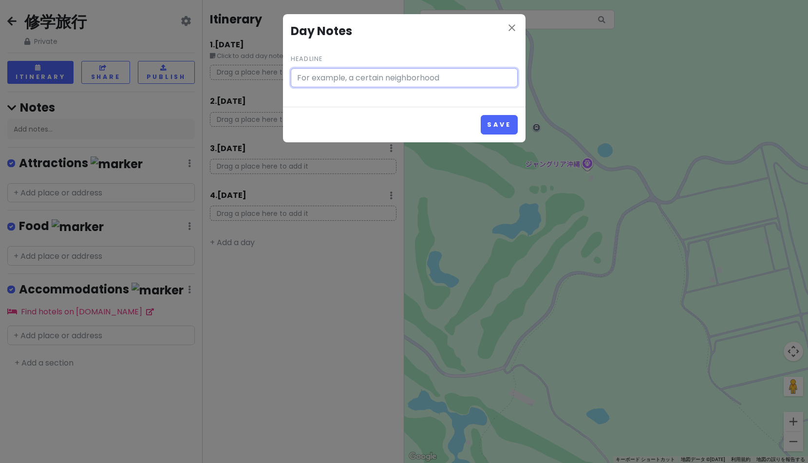
type input "Click to add day notes"
click at [270, 157] on div "close Day Notes Headline Click to add day notes Save" at bounding box center [404, 231] width 808 height 463
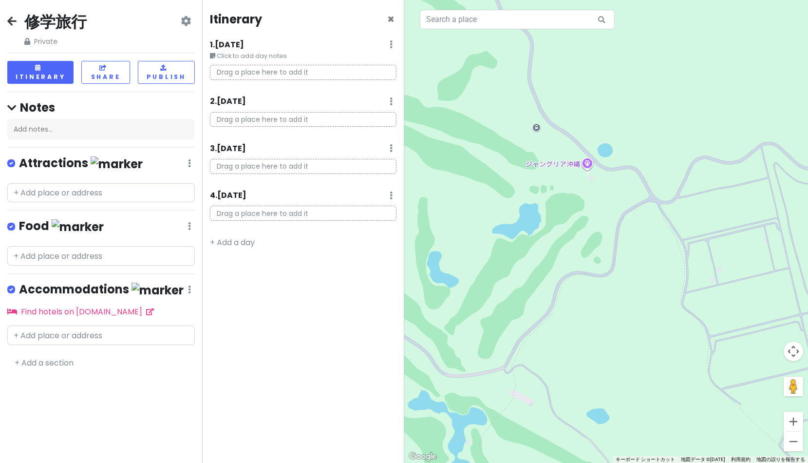
click at [387, 48] on div "1 . Tue 10/21 Edit Day Notes Delete Day" at bounding box center [303, 46] width 186 height 17
click at [392, 43] on div "1 . Tue 10/21 Edit Day Notes Delete Day" at bounding box center [303, 46] width 186 height 17
click at [390, 44] on icon at bounding box center [390, 44] width 3 height 8
click at [357, 40] on div "1 . Tue 10/21 Edit Day Notes Delete Day" at bounding box center [303, 46] width 186 height 17
click at [302, 74] on p "Drag a place here to add it" at bounding box center [303, 72] width 186 height 15
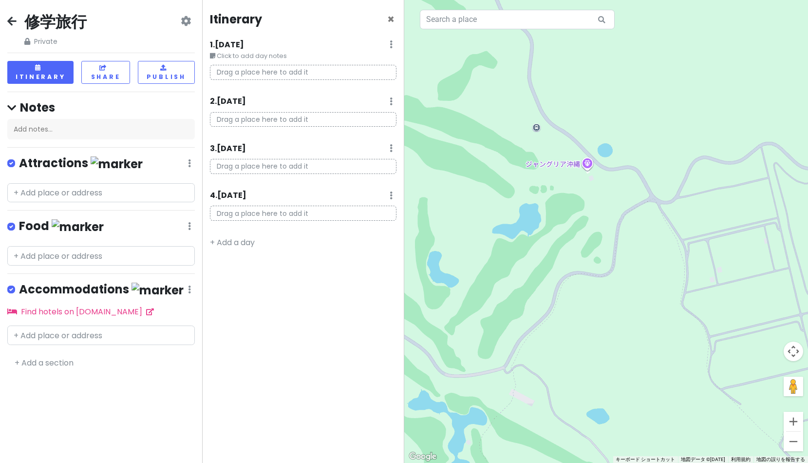
click at [302, 74] on p "Drag a place here to add it" at bounding box center [303, 72] width 186 height 15
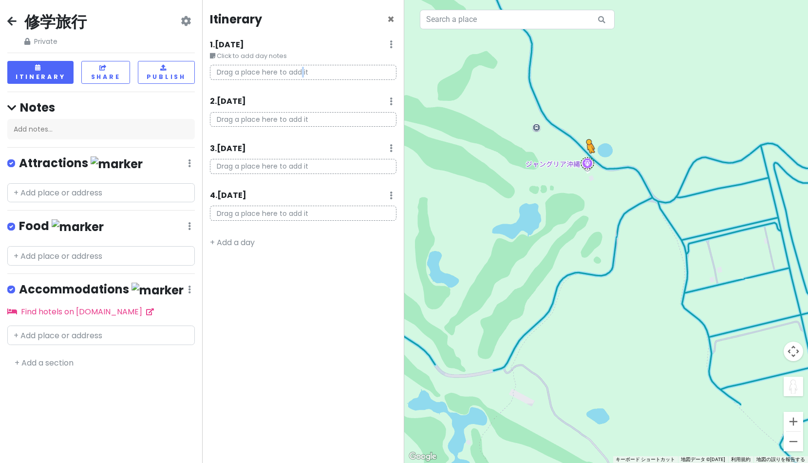
click at [587, 162] on div "キーボードでのドラッグ操作を有効にするには、Alt+Enter キーを押します。キーボードでのドラッグが有効になったら、矢印キーを使用してマーカーを移動します…" at bounding box center [606, 231] width 404 height 463
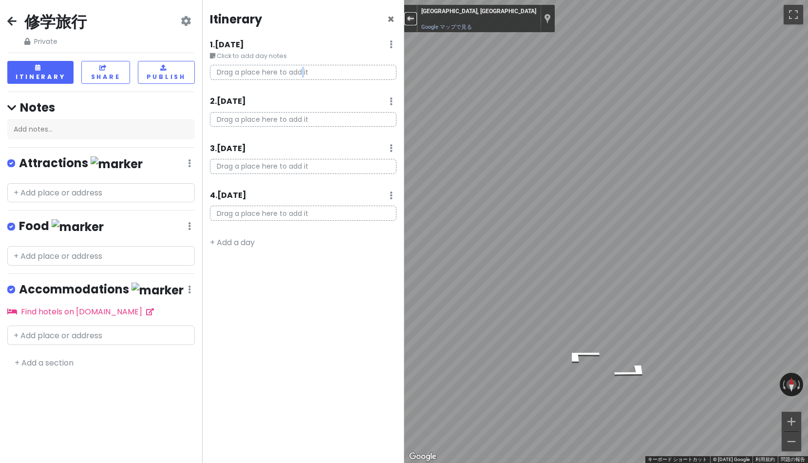
click at [407, 18] on div "ストリートビューを終了する" at bounding box center [410, 19] width 7 height 6
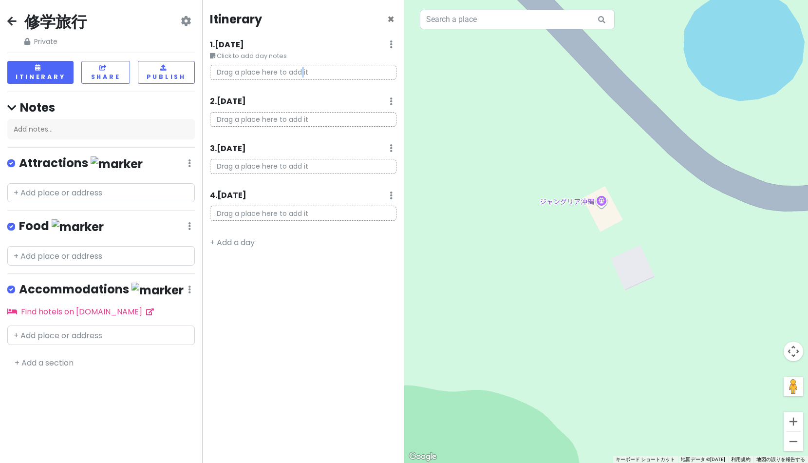
drag, startPoint x: 617, startPoint y: 219, endPoint x: 602, endPoint y: 206, distance: 20.1
click at [602, 206] on div "読み込んでいます..." at bounding box center [606, 231] width 404 height 463
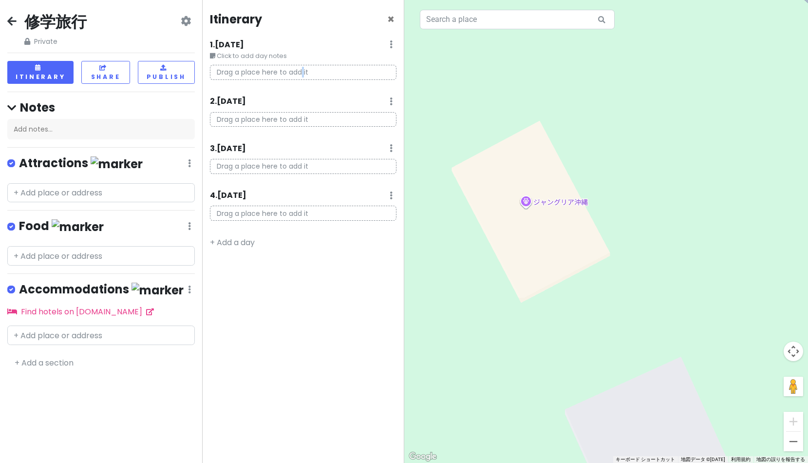
drag, startPoint x: 621, startPoint y: 212, endPoint x: 526, endPoint y: 166, distance: 105.4
click at [527, 170] on div "読み込んでいます..." at bounding box center [606, 231] width 404 height 463
